Goal: Transaction & Acquisition: Purchase product/service

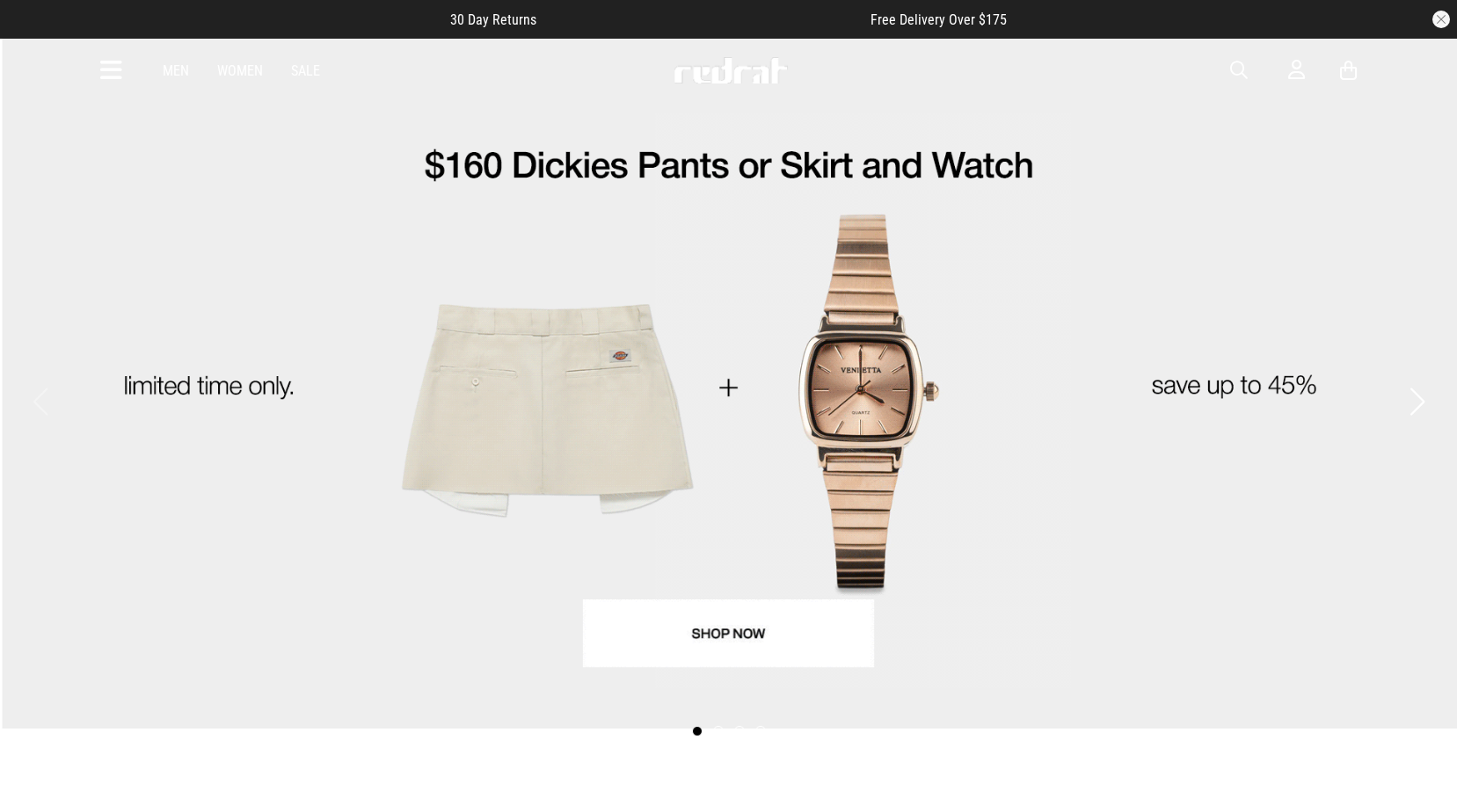
click at [110, 63] on icon at bounding box center [110, 71] width 22 height 29
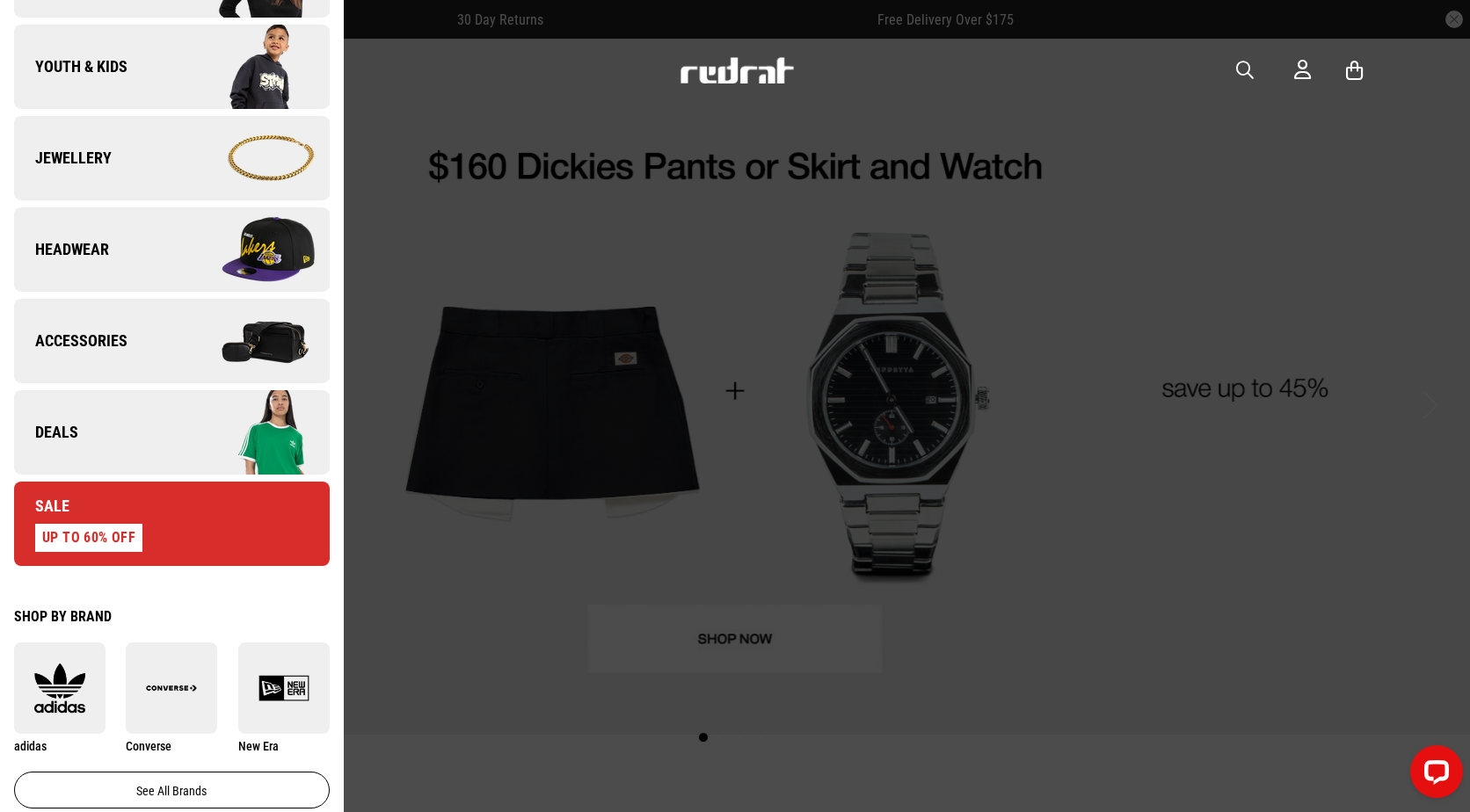
click at [138, 425] on link "Deals" at bounding box center [172, 432] width 316 height 85
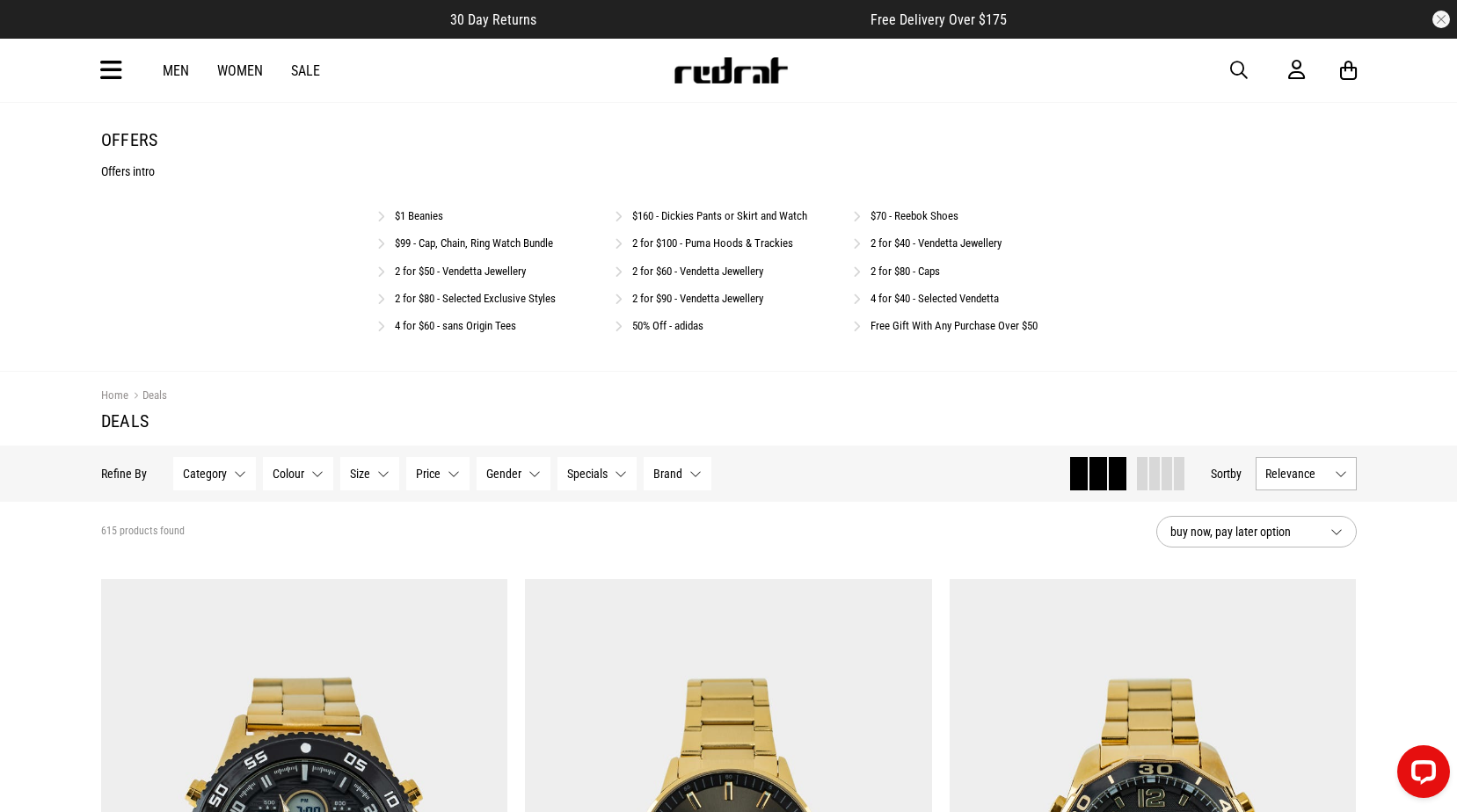
click at [978, 241] on link "2 for $40 - Vendetta Jewellery" at bounding box center [935, 243] width 131 height 13
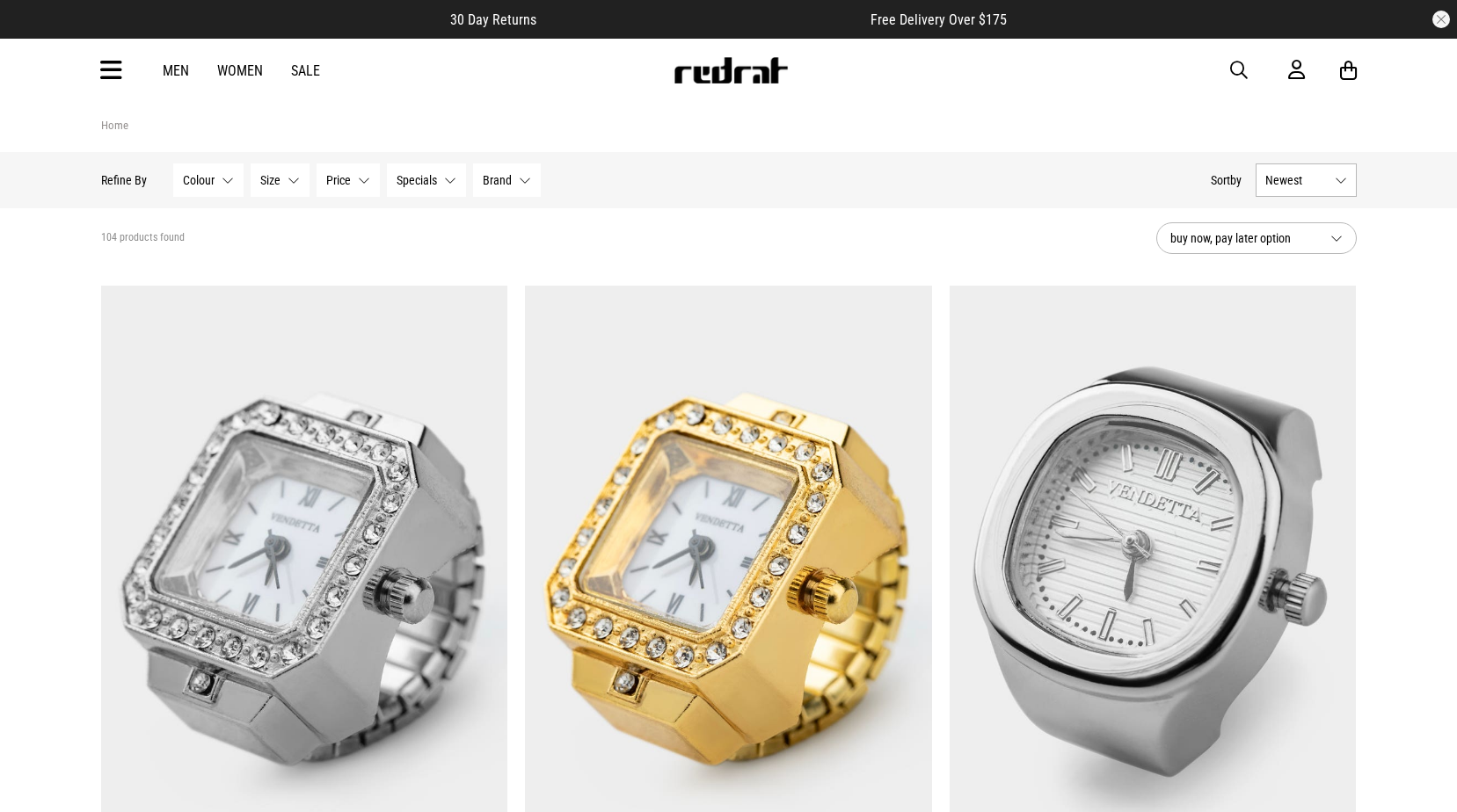
click at [730, 441] on img at bounding box center [728, 570] width 407 height 569
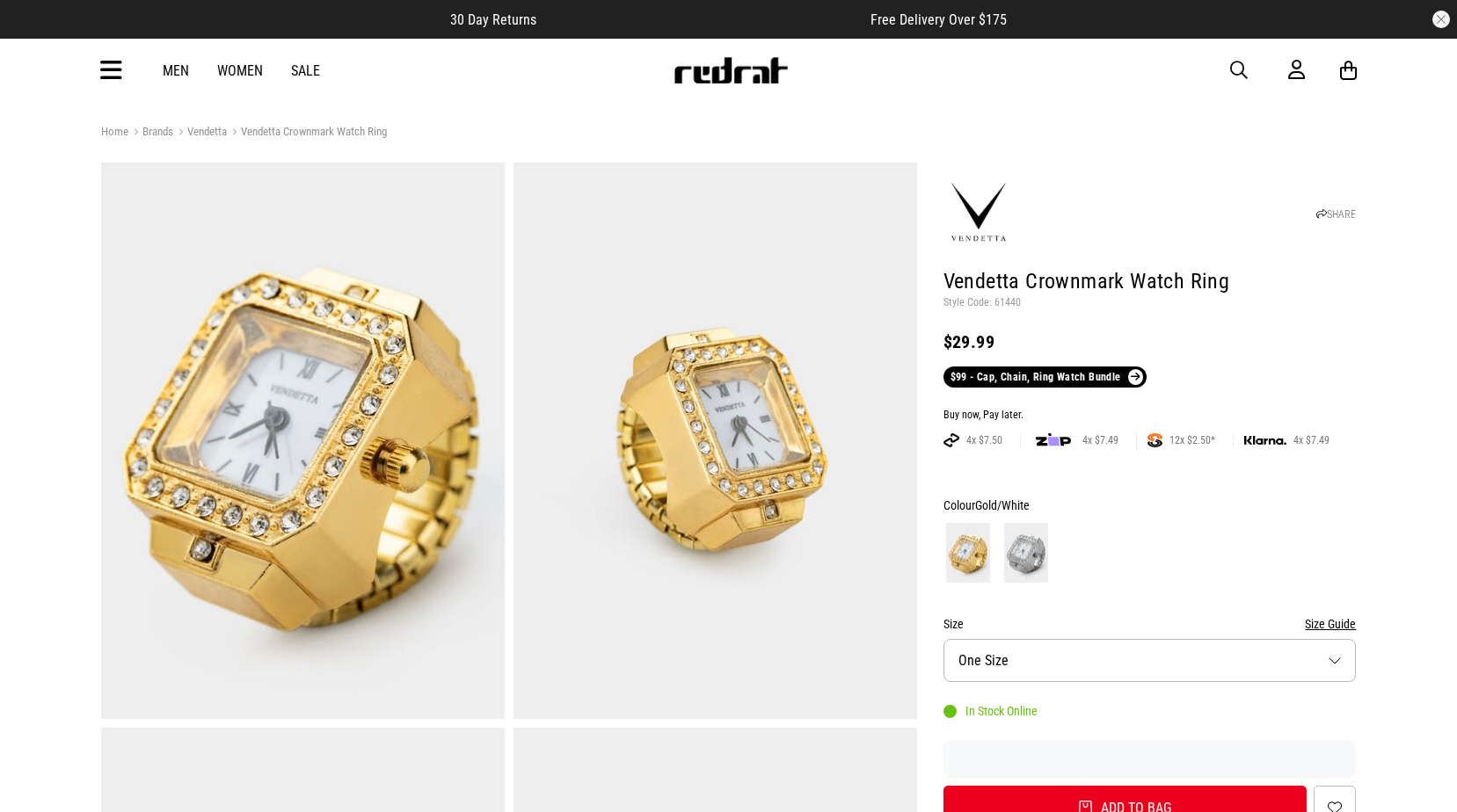
click at [1010, 303] on p "Style Code: 61440" at bounding box center [1150, 302] width 413 height 14
copy p "61440"
